Goal: Navigation & Orientation: Find specific page/section

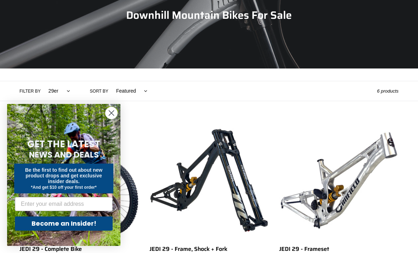
scroll to position [95, 0]
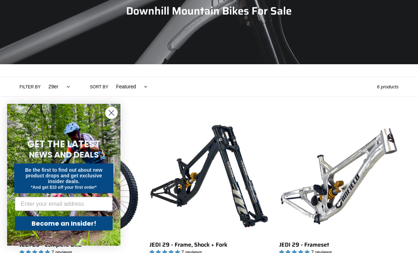
click at [110, 119] on circle "Close dialog" at bounding box center [112, 113] width 12 height 12
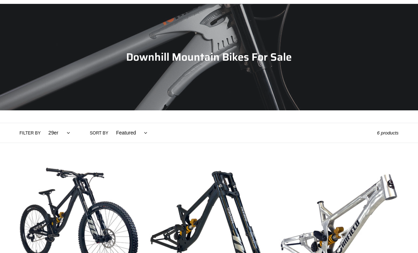
scroll to position [48, 0]
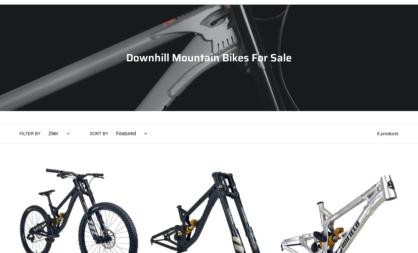
click at [57, 135] on select "All products 29er BFCM23 BFCM24 CBF [GEOGRAPHIC_DATA] Full Suspension high-pivo…" at bounding box center [57, 133] width 31 height 19
select select "/collections/downhill-mountain-bike-for-sale-dh-mtb-frames-canfield-bikes/downh…"
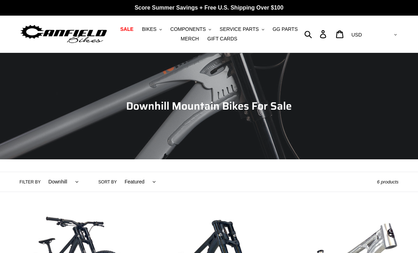
click at [60, 184] on select "All products 29er BFCM23 BFCM24 CBF [GEOGRAPHIC_DATA] Full Suspension high-pivo…" at bounding box center [61, 181] width 39 height 19
select select "/collections/downhill-mountain-bike-for-sale-dh-mtb-frames-[PERSON_NAME]-bikes/…"
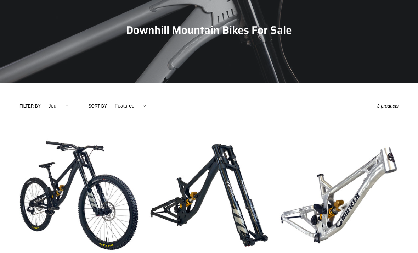
scroll to position [72, 0]
